Goal: Register for event/course

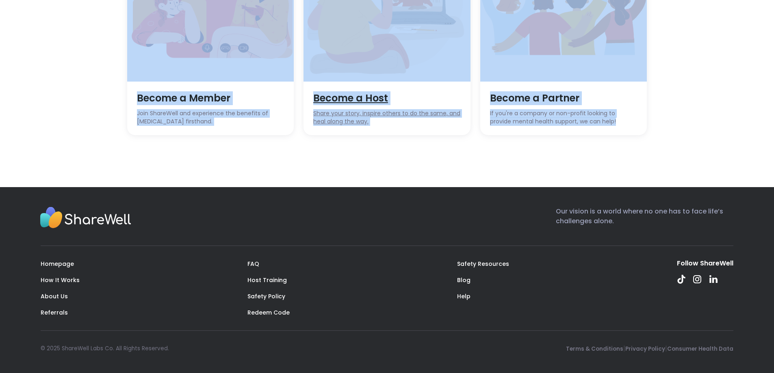
click at [341, 100] on span "Become a Host" at bounding box center [386, 98] width 147 height 14
click at [416, 72] on img at bounding box center [386, 8] width 167 height 146
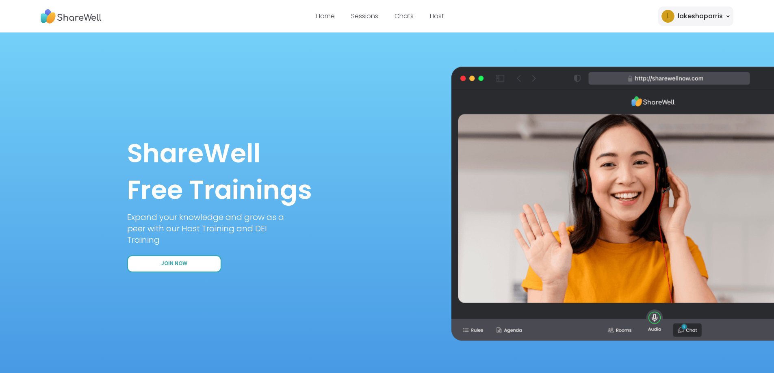
click at [171, 262] on span "Join Now" at bounding box center [174, 263] width 26 height 7
click at [200, 264] on button "Join Now" at bounding box center [174, 264] width 94 height 17
